Goal: Task Accomplishment & Management: Manage account settings

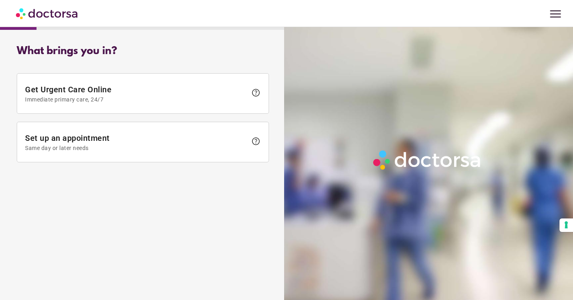
click at [558, 15] on span "menu" at bounding box center [555, 13] width 15 height 15
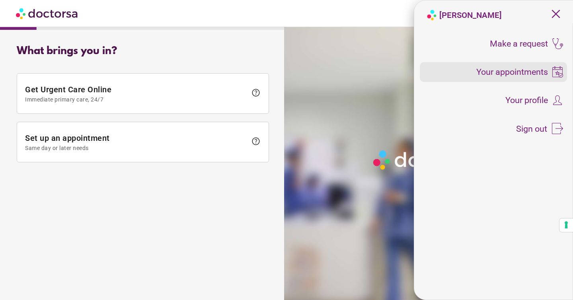
click at [528, 68] on span "Your appointments" at bounding box center [512, 72] width 72 height 9
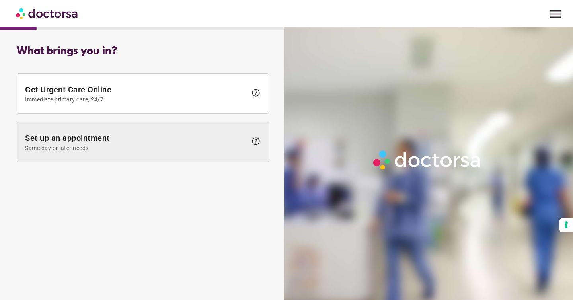
click at [213, 133] on span "Set up an appointment Same day or later needs" at bounding box center [136, 142] width 222 height 18
